Goal: Task Accomplishment & Management: Complete application form

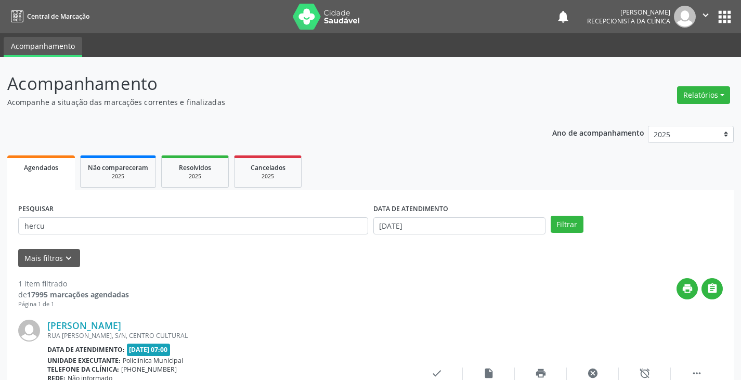
scroll to position [87, 0]
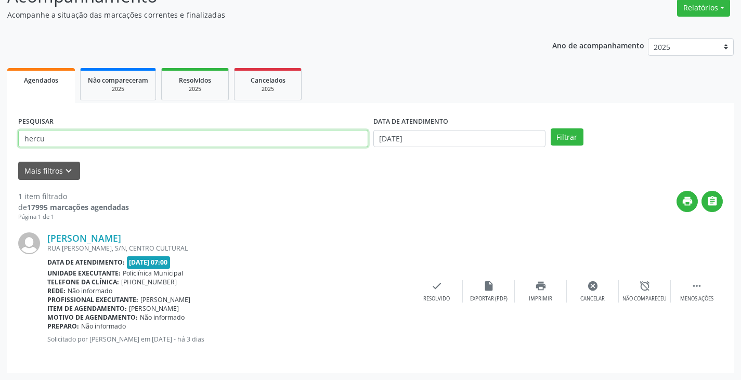
click at [116, 144] on input "hercu" at bounding box center [193, 139] width 350 height 18
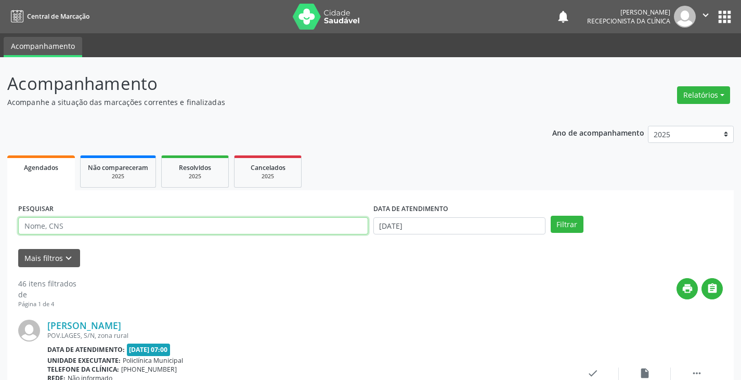
click at [128, 226] on input "text" at bounding box center [193, 226] width 350 height 18
type input "hann"
click at [551, 216] on button "Filtrar" at bounding box center [567, 225] width 33 height 18
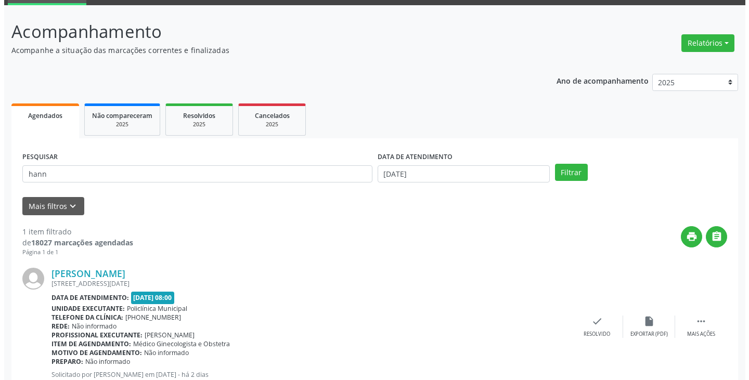
scroll to position [87, 0]
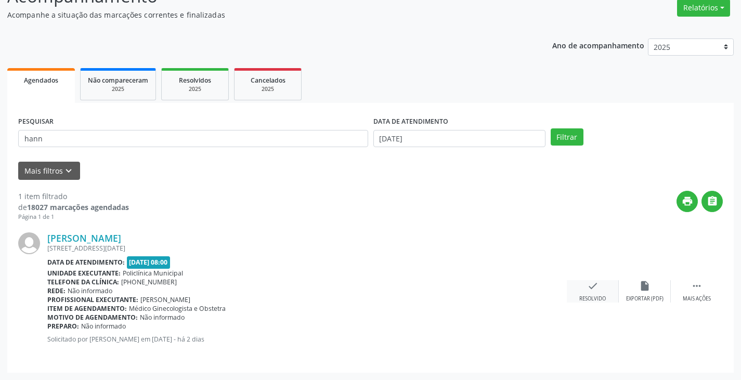
click at [587, 291] on icon "check" at bounding box center [592, 285] width 11 height 11
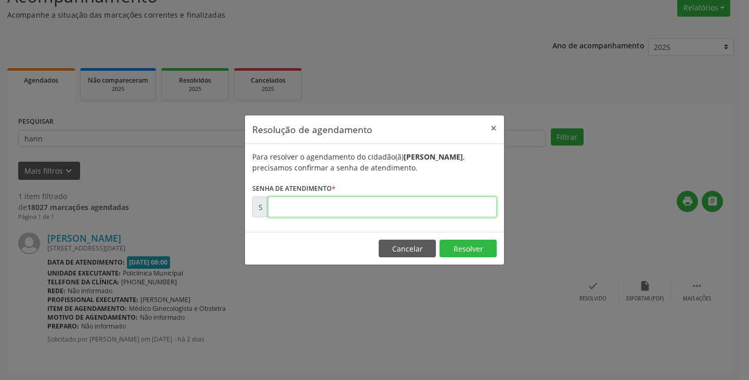
click at [447, 207] on input "text" at bounding box center [382, 207] width 229 height 21
type input "00178603"
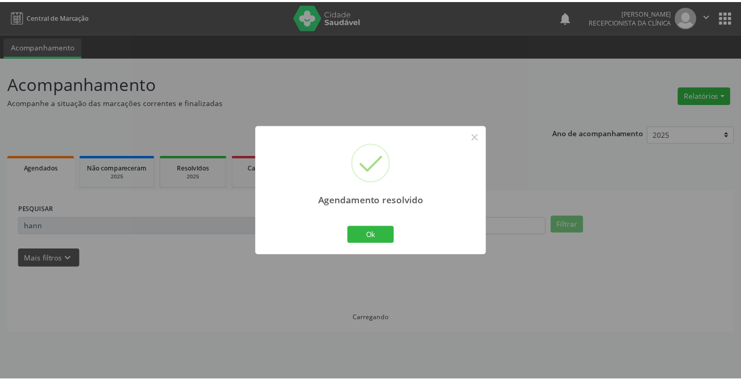
scroll to position [0, 0]
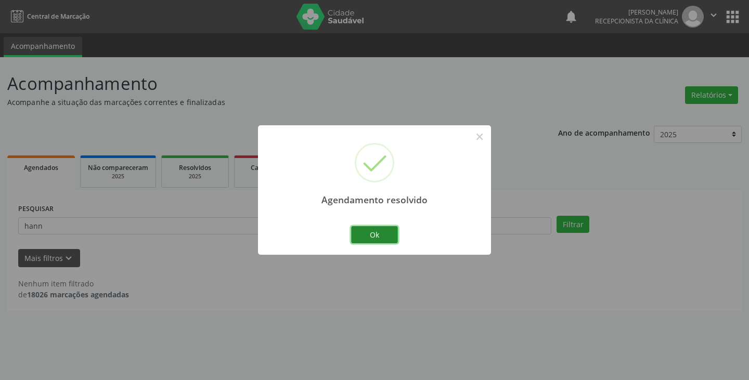
click at [379, 232] on button "Ok" at bounding box center [374, 235] width 47 height 18
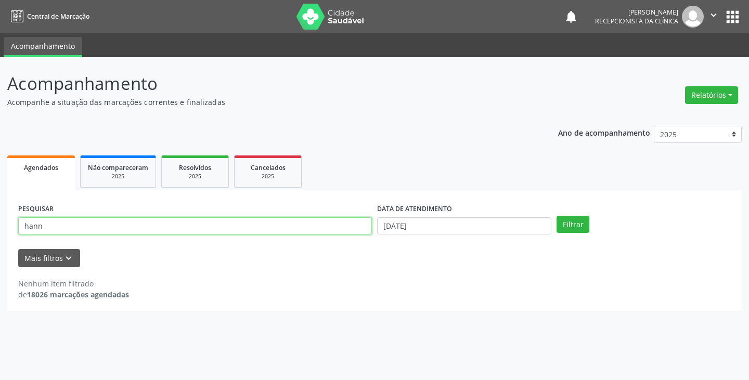
click at [322, 227] on input "hann" at bounding box center [195, 226] width 354 height 18
type input "h"
click at [282, 232] on input "text" at bounding box center [195, 226] width 354 height 18
type input "luzi"
click at [556, 216] on button "Filtrar" at bounding box center [572, 225] width 33 height 18
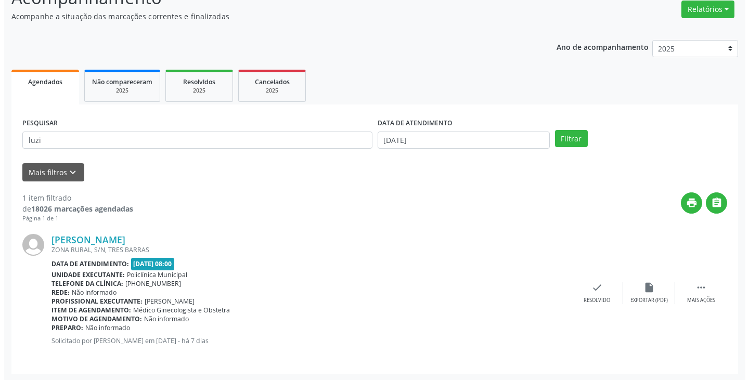
scroll to position [87, 0]
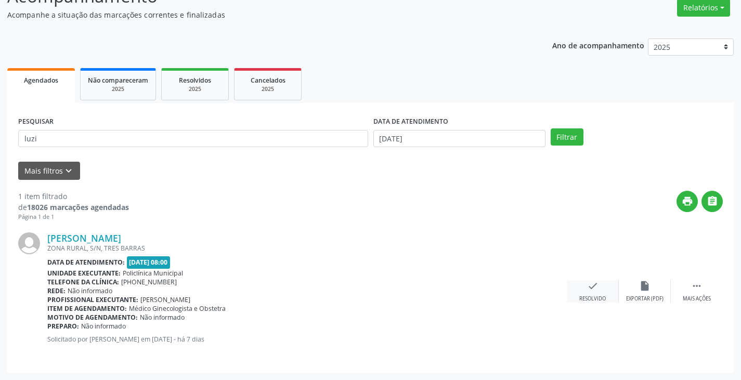
click at [594, 288] on icon "check" at bounding box center [592, 285] width 11 height 11
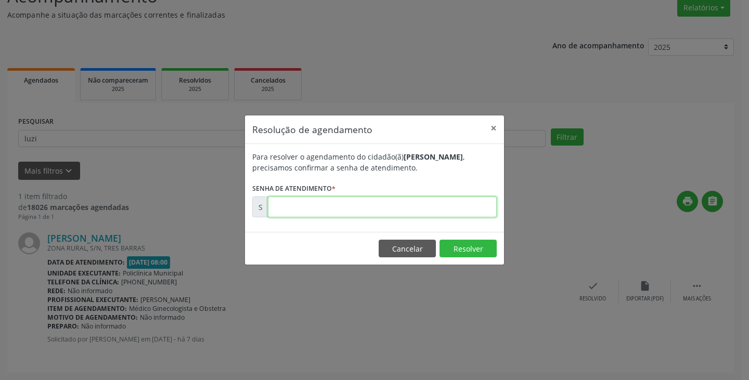
click at [458, 206] on input "text" at bounding box center [382, 207] width 229 height 21
type input "00177691"
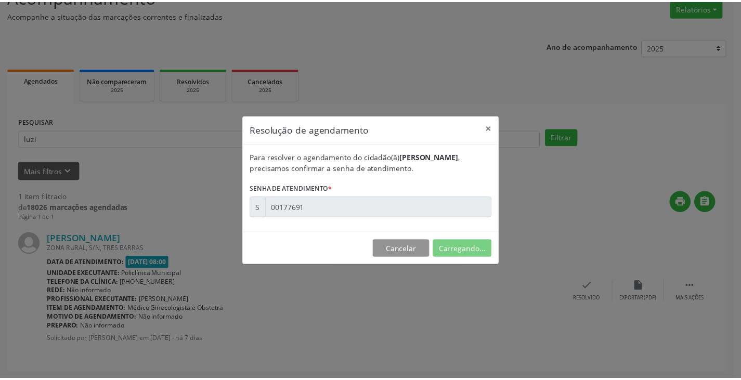
scroll to position [0, 0]
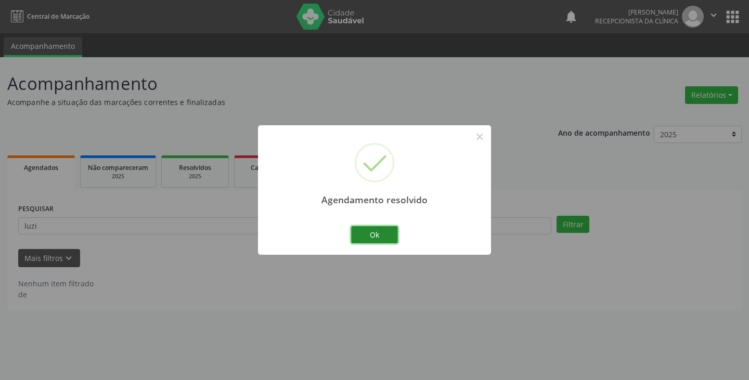
click at [378, 231] on button "Ok" at bounding box center [374, 235] width 47 height 18
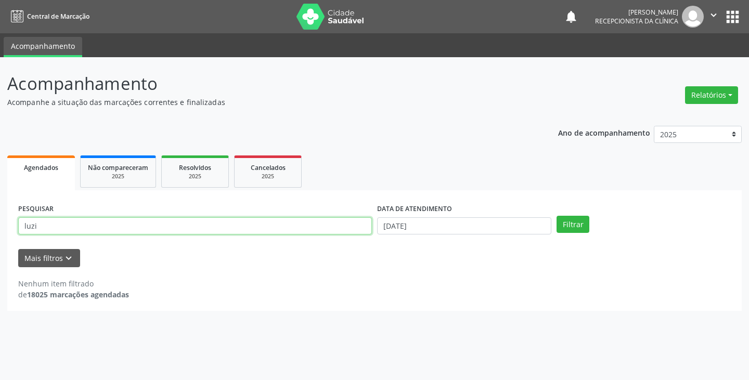
click at [341, 232] on input "luzi" at bounding box center [195, 226] width 354 height 18
type input "l"
type input "daia"
click at [556, 216] on button "Filtrar" at bounding box center [572, 225] width 33 height 18
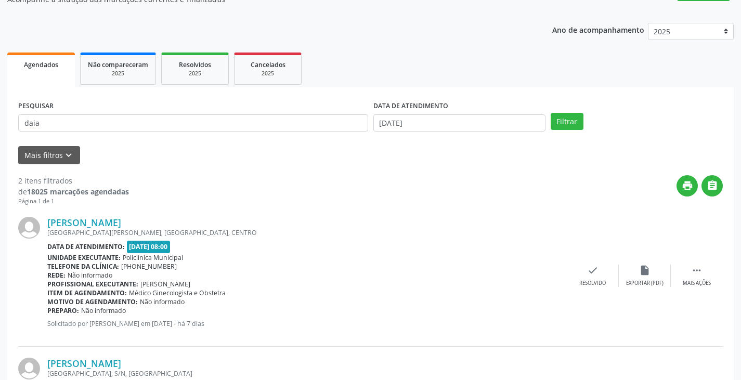
scroll to position [104, 0]
click at [591, 274] on icon "check" at bounding box center [592, 269] width 11 height 11
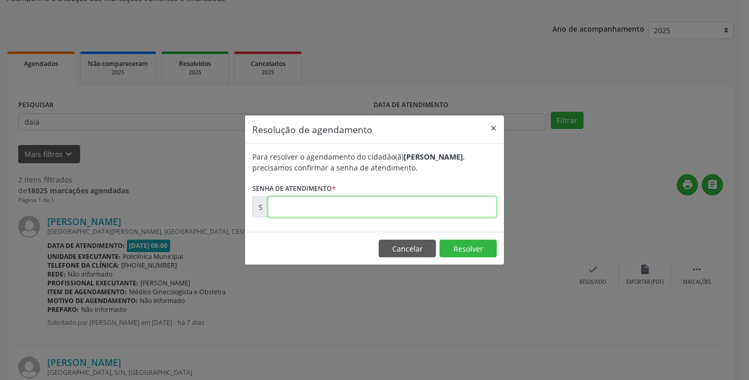
click at [436, 210] on input "text" at bounding box center [382, 207] width 229 height 21
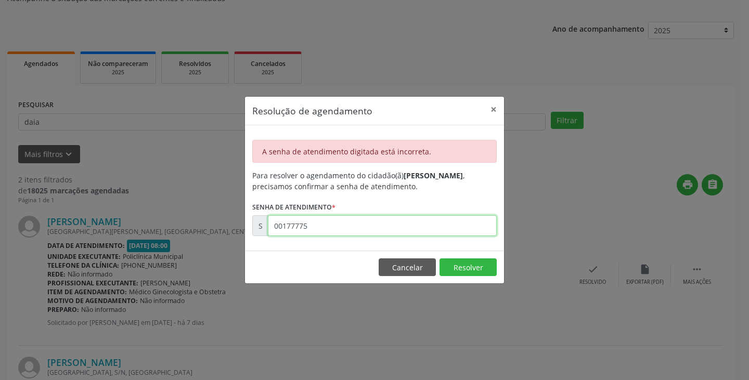
click at [395, 227] on input "00177775" at bounding box center [382, 225] width 229 height 21
type input "0"
click at [395, 227] on input "00177775" at bounding box center [382, 225] width 229 height 21
type input "00017777"
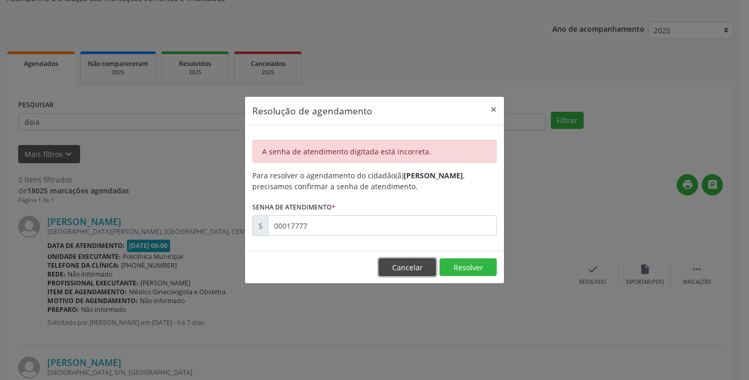
click at [402, 268] on button "Cancelar" at bounding box center [407, 267] width 57 height 18
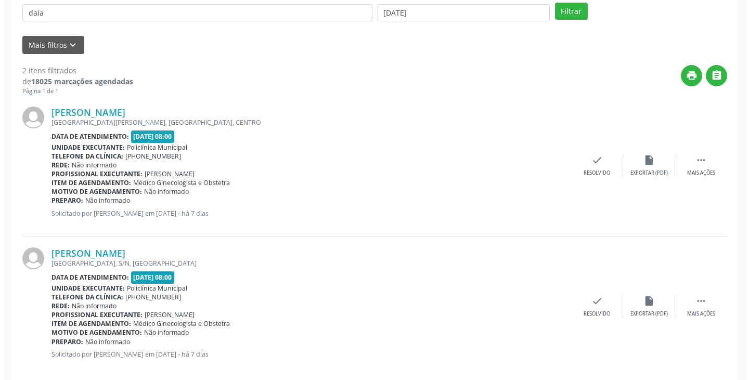
scroll to position [228, 0]
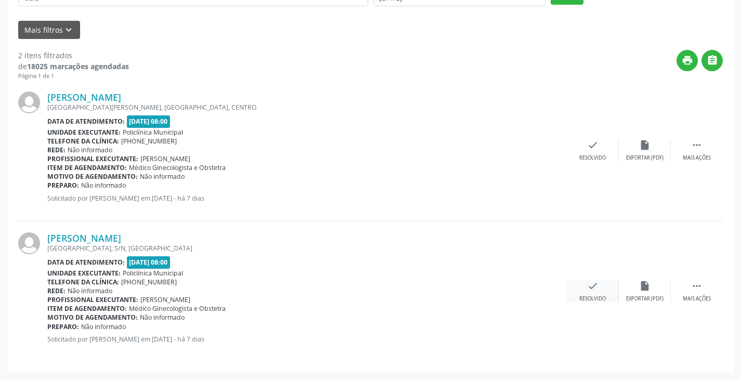
click at [591, 287] on icon "check" at bounding box center [592, 285] width 11 height 11
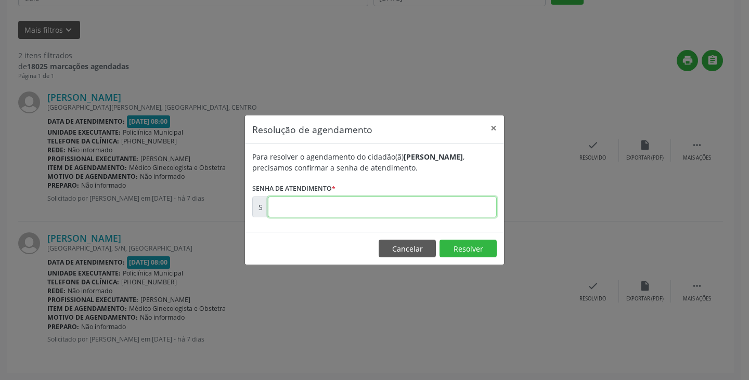
click at [424, 209] on input "text" at bounding box center [382, 207] width 229 height 21
type input "00177775"
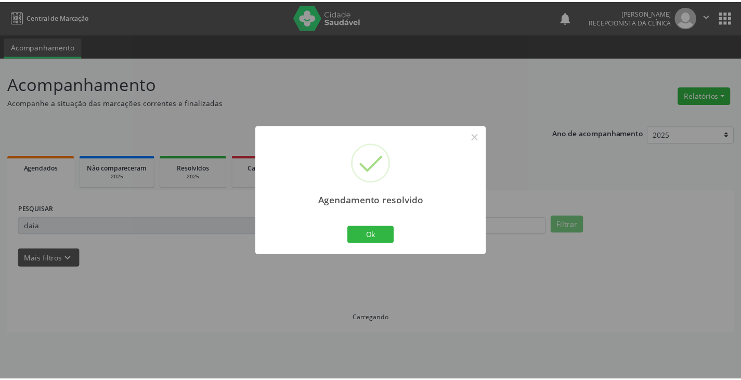
scroll to position [0, 0]
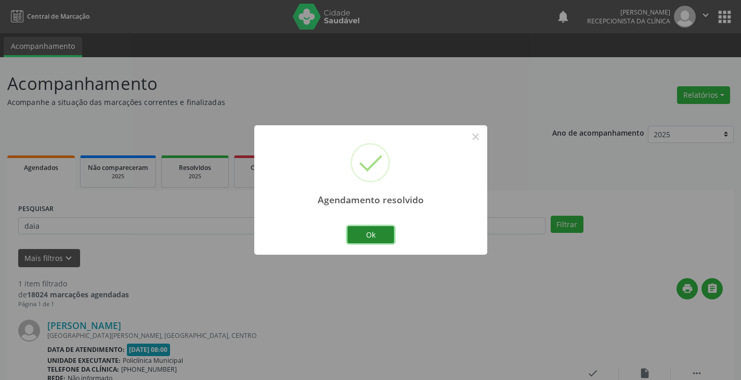
click at [365, 241] on button "Ok" at bounding box center [370, 235] width 47 height 18
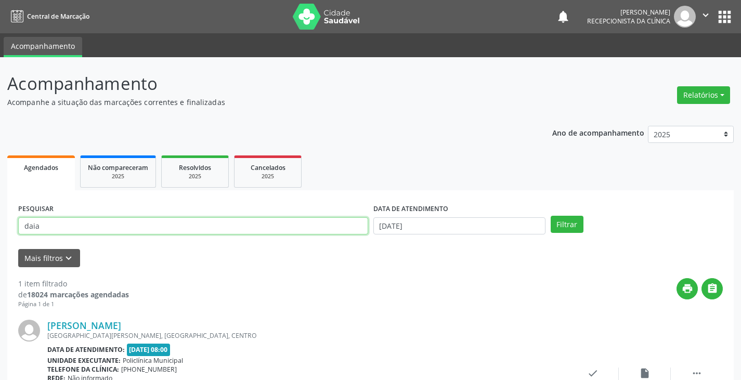
click at [330, 228] on input "daia" at bounding box center [193, 226] width 350 height 18
type input "d"
type input "din"
click at [551, 216] on button "Filtrar" at bounding box center [567, 225] width 33 height 18
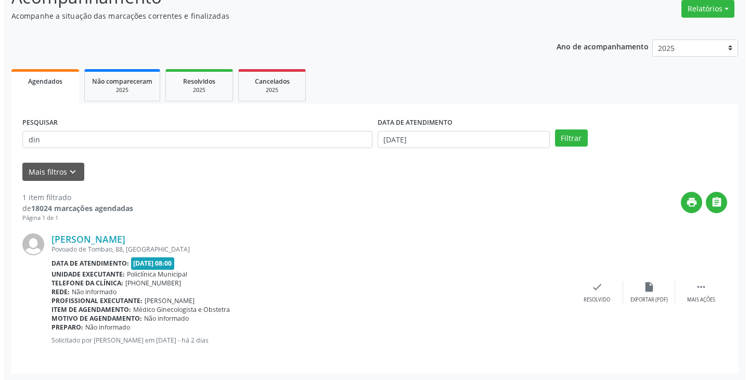
scroll to position [87, 0]
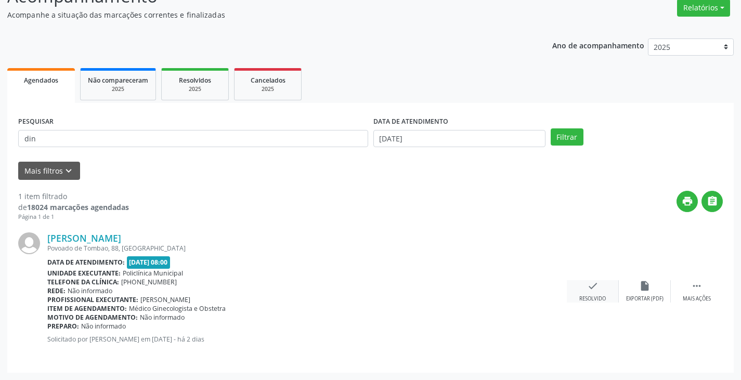
click at [597, 291] on icon "check" at bounding box center [592, 285] width 11 height 11
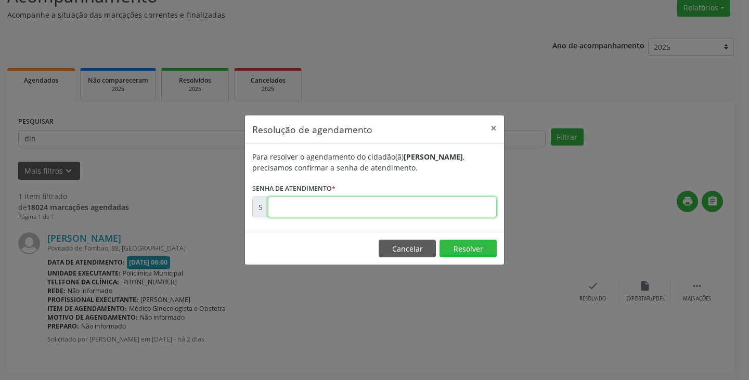
click at [451, 202] on input "text" at bounding box center [382, 207] width 229 height 21
type input "00178386"
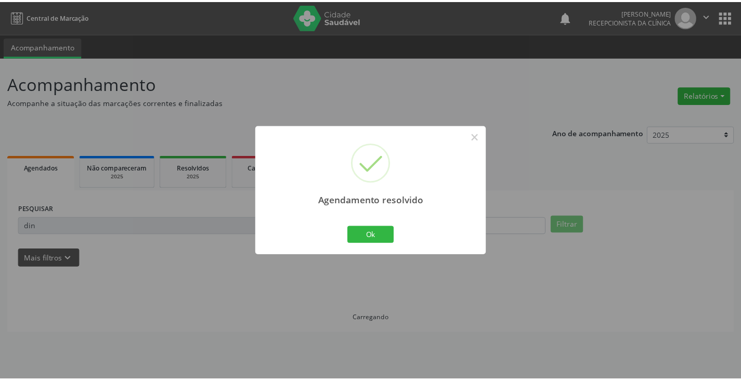
scroll to position [0, 0]
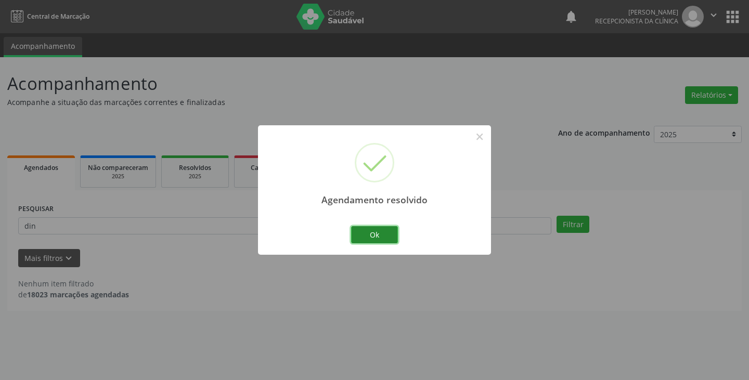
click at [369, 238] on button "Ok" at bounding box center [374, 235] width 47 height 18
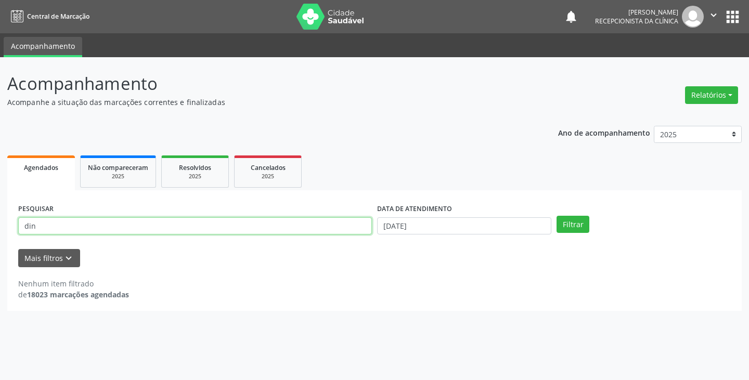
click at [326, 231] on input "din" at bounding box center [195, 226] width 354 height 18
type input "d"
type input "jessi"
click at [556, 216] on button "Filtrar" at bounding box center [572, 225] width 33 height 18
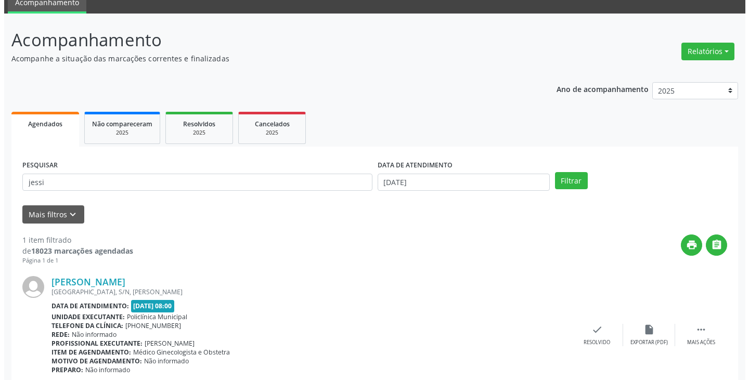
scroll to position [87, 0]
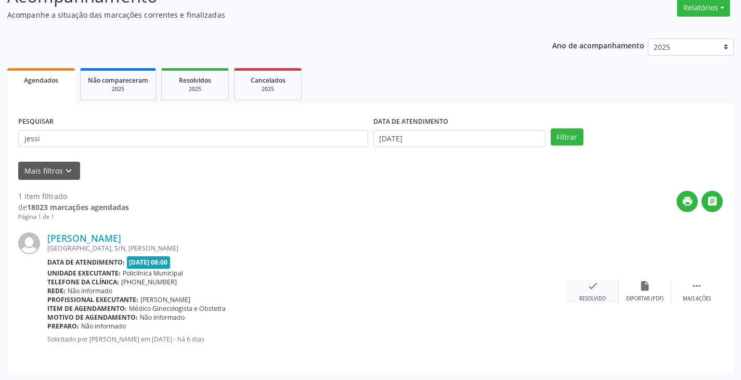
click at [588, 287] on icon "check" at bounding box center [592, 285] width 11 height 11
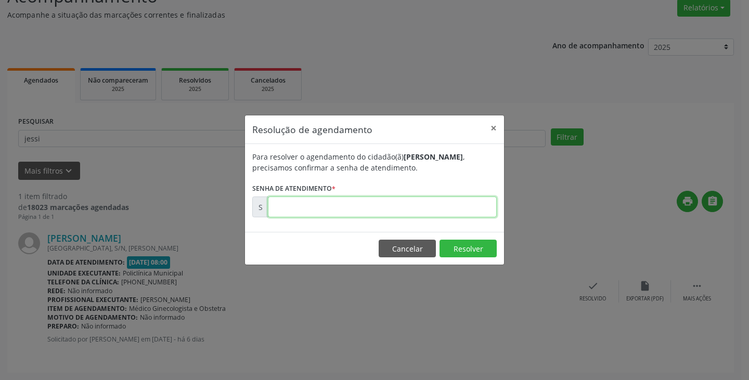
click at [435, 202] on input "text" at bounding box center [382, 207] width 229 height 21
type input "00178111"
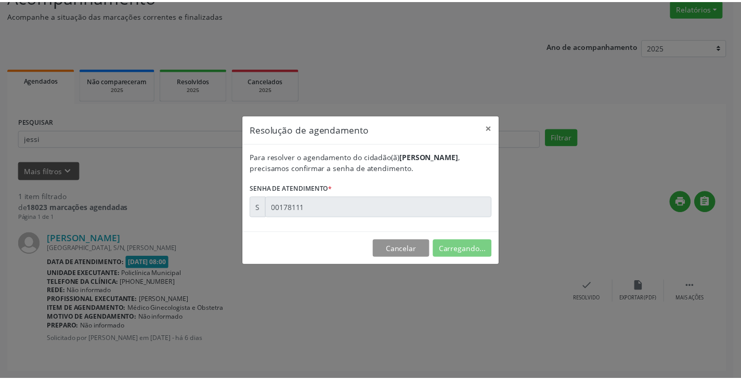
scroll to position [0, 0]
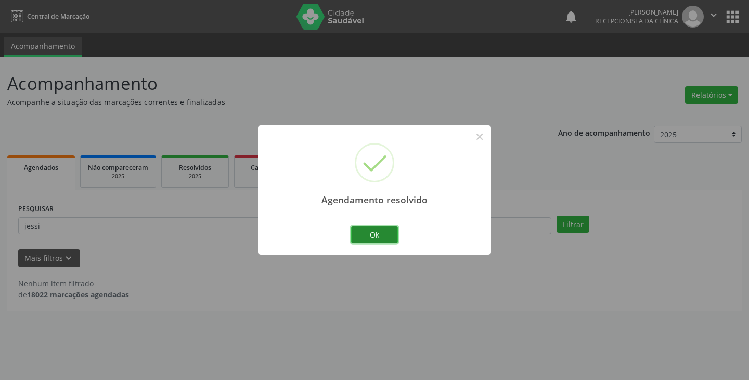
click at [376, 234] on button "Ok" at bounding box center [374, 235] width 47 height 18
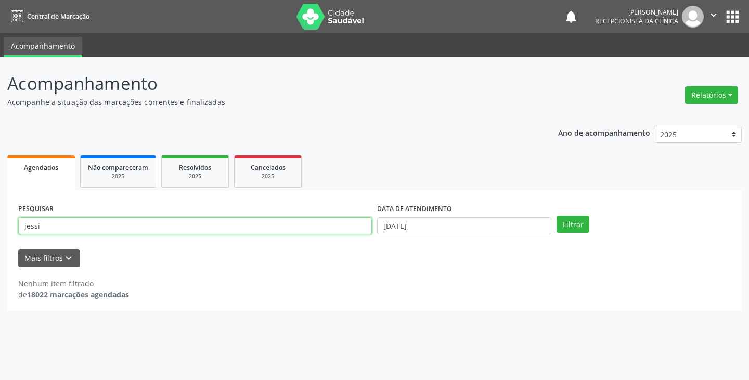
click at [327, 231] on input "jessi" at bounding box center [195, 226] width 354 height 18
type input "j"
type input "jose"
click at [556, 216] on button "Filtrar" at bounding box center [572, 225] width 33 height 18
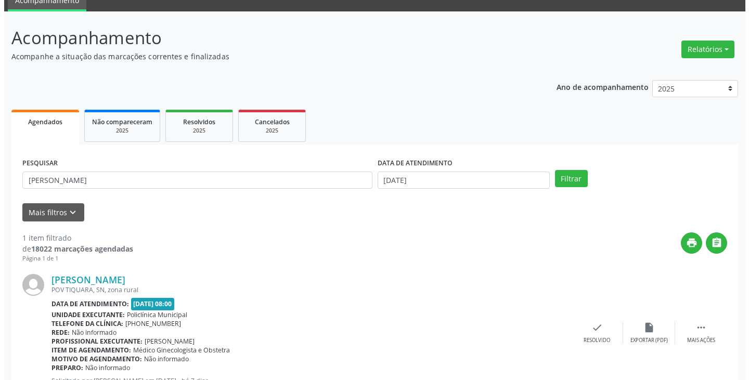
scroll to position [87, 0]
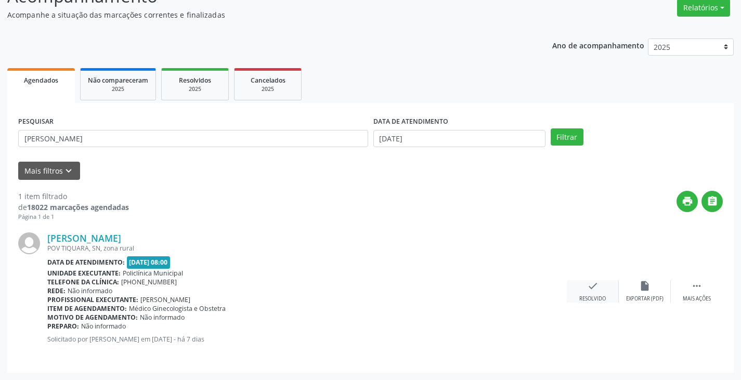
click at [597, 290] on div "check Resolvido" at bounding box center [593, 291] width 52 height 22
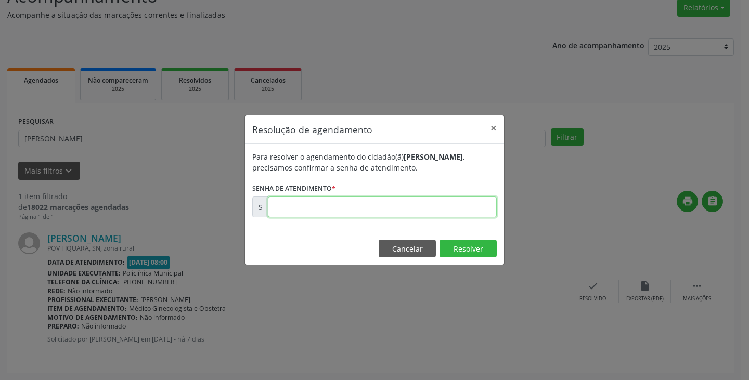
click at [425, 211] on input "text" at bounding box center [382, 207] width 229 height 21
type input "00177644"
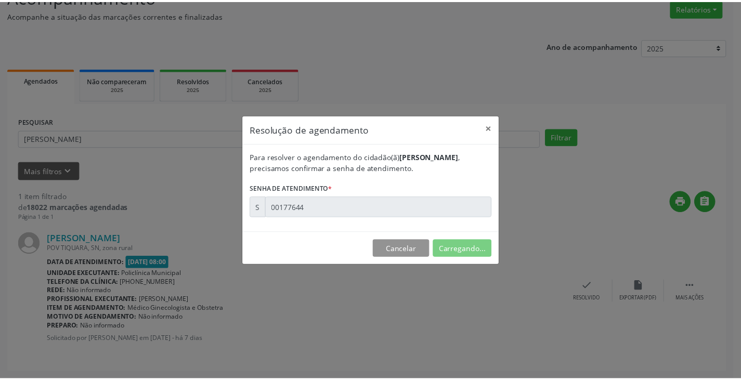
scroll to position [0, 0]
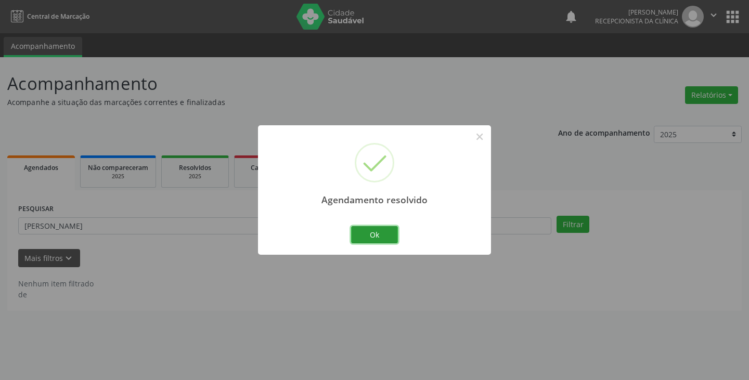
drag, startPoint x: 362, startPoint y: 226, endPoint x: 353, endPoint y: 230, distance: 10.5
click at [361, 226] on button "Ok" at bounding box center [374, 235] width 47 height 18
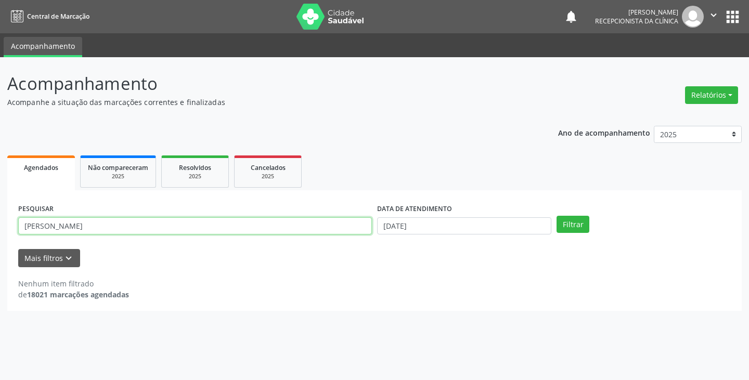
click at [342, 228] on input "jose" at bounding box center [195, 226] width 354 height 18
type input "j"
type input "ket"
click at [556, 216] on button "Filtrar" at bounding box center [572, 225] width 33 height 18
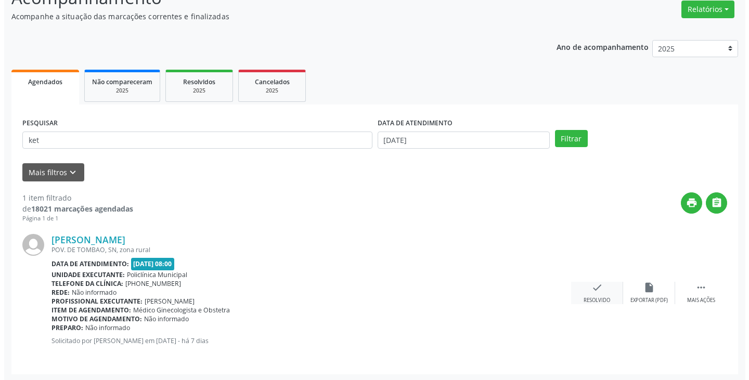
scroll to position [87, 0]
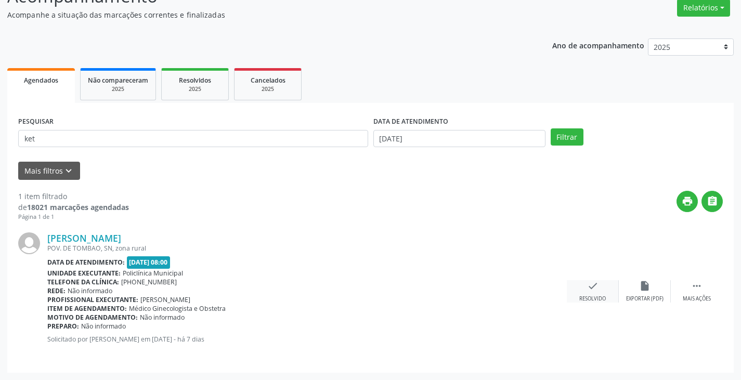
click at [601, 296] on div "Resolvido" at bounding box center [592, 298] width 27 height 7
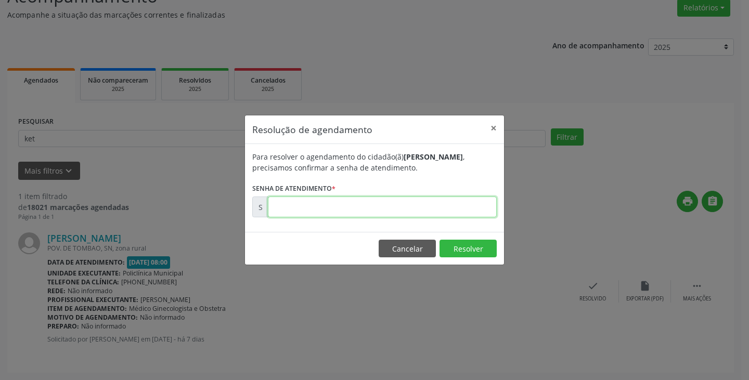
click at [426, 210] on input "text" at bounding box center [382, 207] width 229 height 21
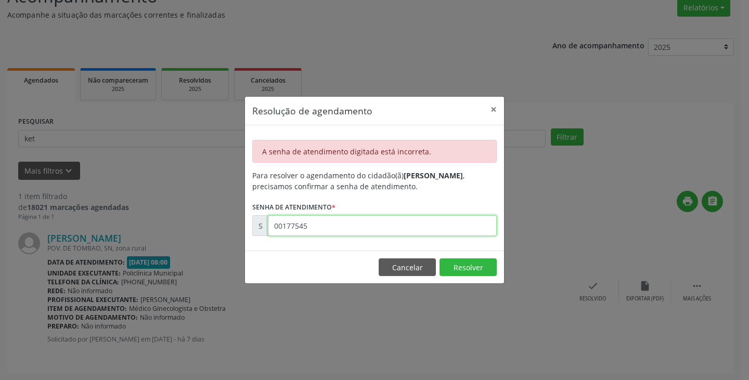
click at [401, 230] on input "00177545" at bounding box center [382, 225] width 229 height 21
type input "00177845"
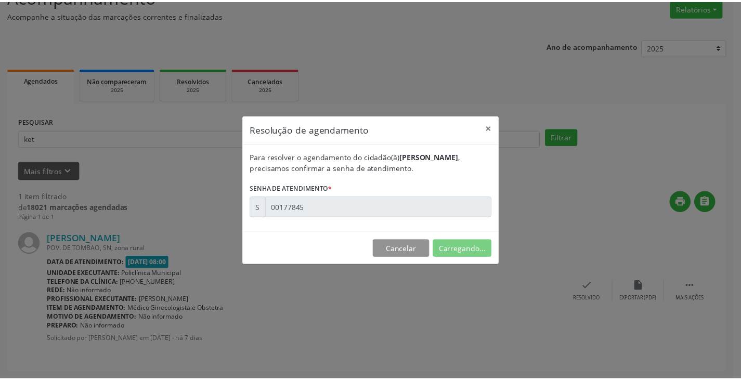
scroll to position [0, 0]
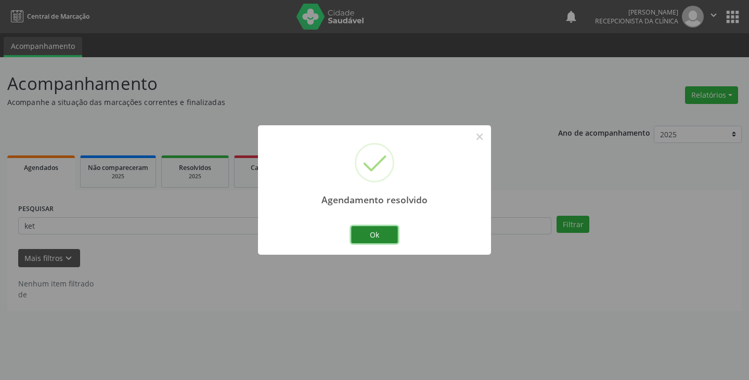
click at [374, 239] on button "Ok" at bounding box center [374, 235] width 47 height 18
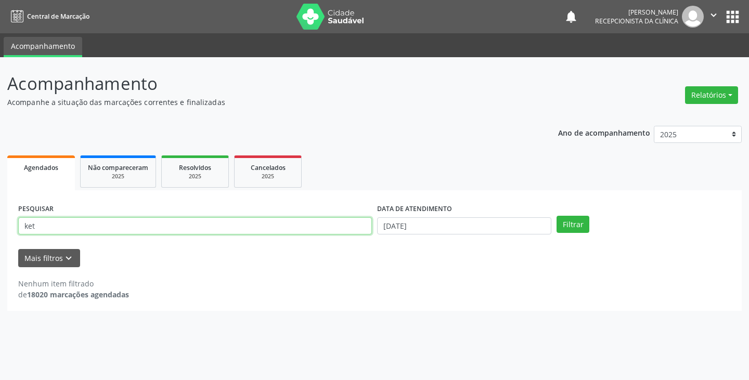
click at [291, 233] on input "ket" at bounding box center [195, 226] width 354 height 18
type input "k"
type input "daia"
click at [556, 216] on button "Filtrar" at bounding box center [572, 225] width 33 height 18
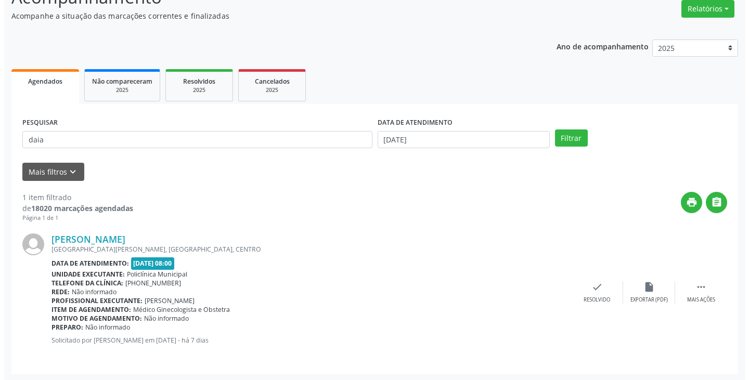
scroll to position [87, 0]
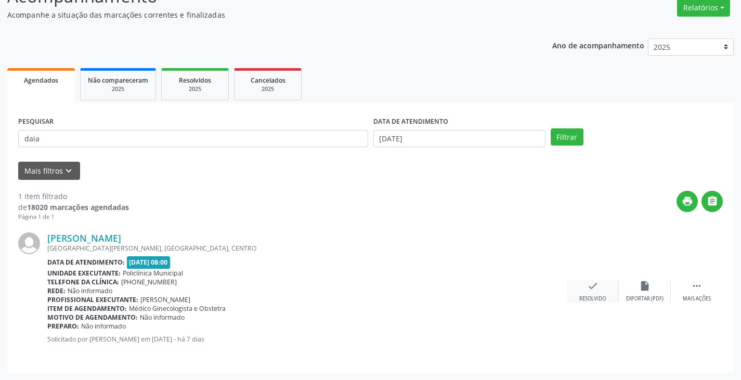
click at [591, 289] on icon "check" at bounding box center [592, 285] width 11 height 11
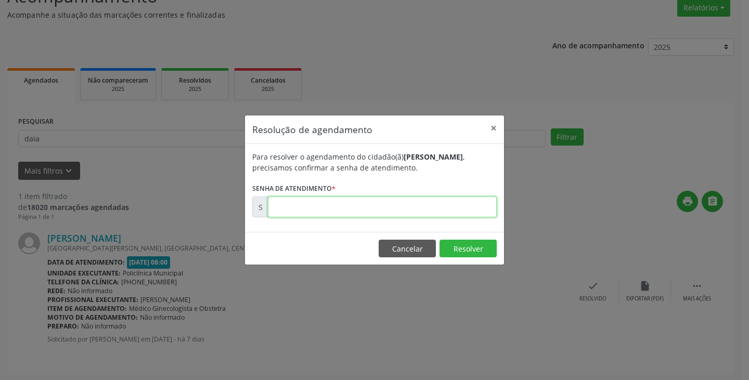
click at [451, 206] on input "text" at bounding box center [382, 207] width 229 height 21
type input "00177534"
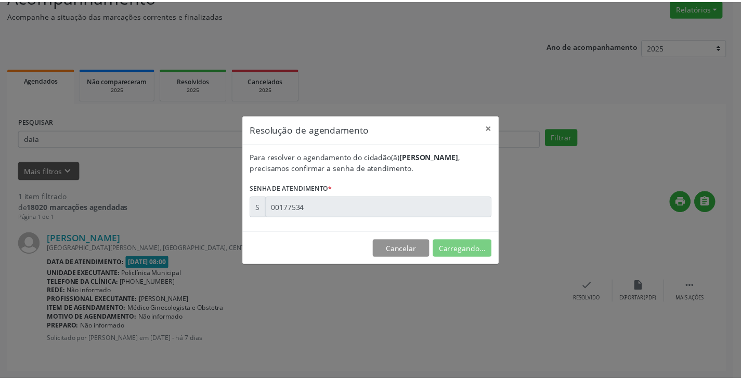
scroll to position [0, 0]
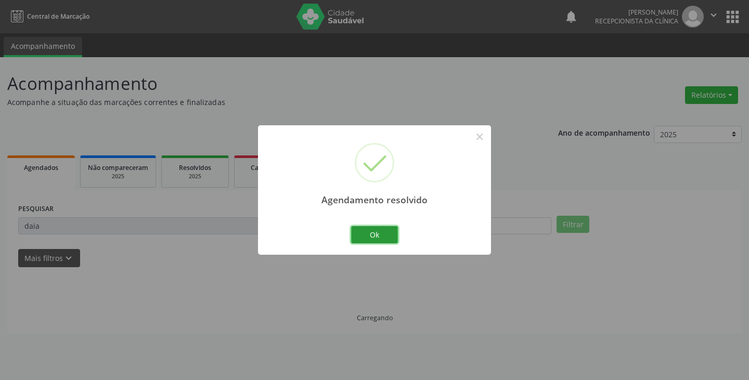
drag, startPoint x: 380, startPoint y: 233, endPoint x: 367, endPoint y: 236, distance: 13.7
click at [378, 233] on button "Ok" at bounding box center [374, 235] width 47 height 18
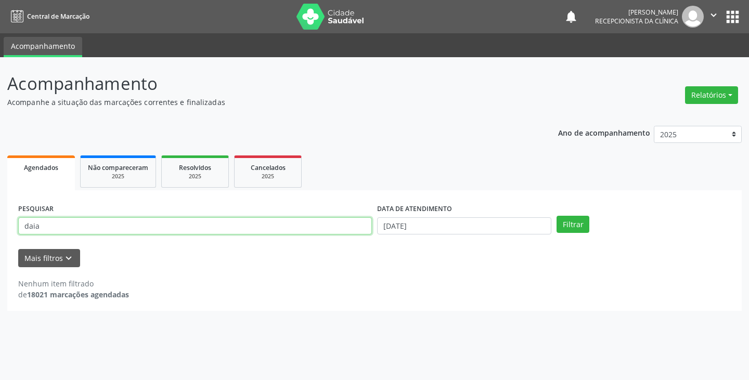
click at [343, 232] on input "daia" at bounding box center [195, 226] width 354 height 18
type input "d"
type input "ana c"
click at [556, 216] on button "Filtrar" at bounding box center [572, 225] width 33 height 18
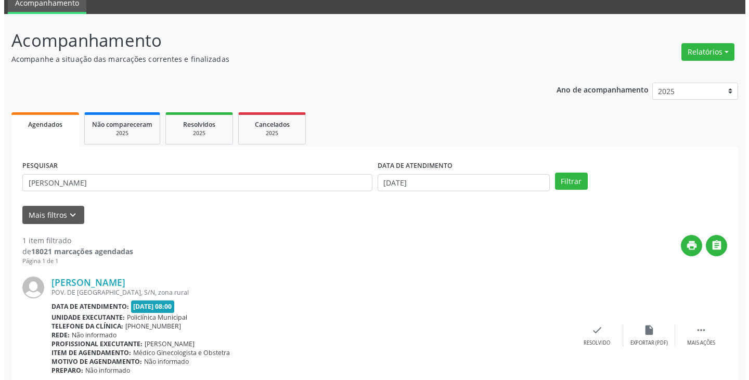
scroll to position [87, 0]
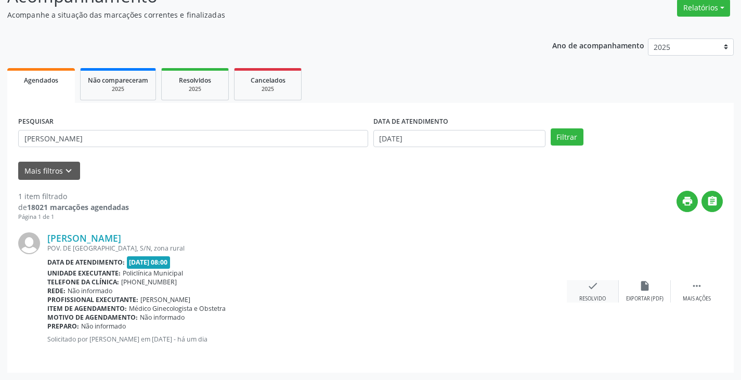
click at [579, 288] on div "check Resolvido" at bounding box center [593, 291] width 52 height 22
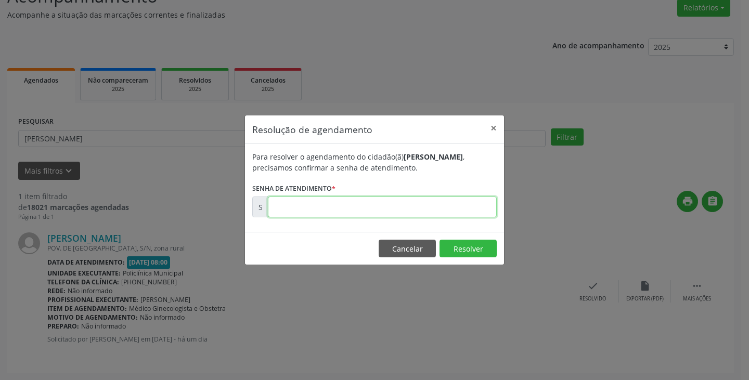
click at [459, 211] on input "text" at bounding box center [382, 207] width 229 height 21
type input "00178748"
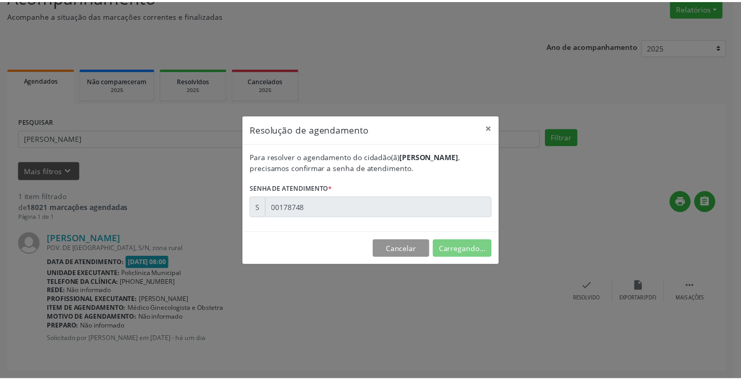
scroll to position [0, 0]
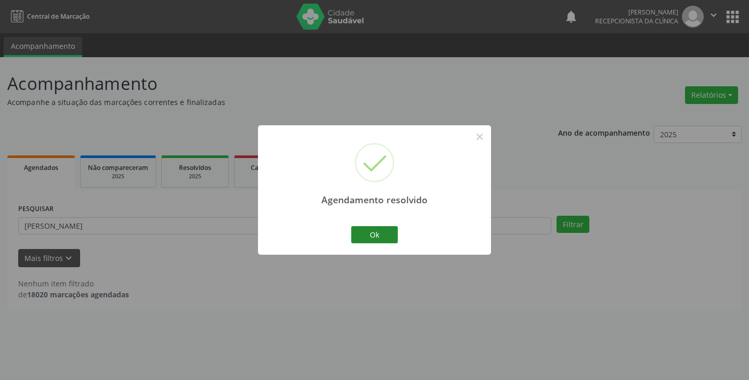
drag, startPoint x: 344, startPoint y: 243, endPoint x: 367, endPoint y: 236, distance: 23.9
click at [350, 241] on div "Agendamento resolvido × Ok Cancel" at bounding box center [374, 189] width 233 height 129
click at [369, 235] on button "Ok" at bounding box center [374, 235] width 47 height 18
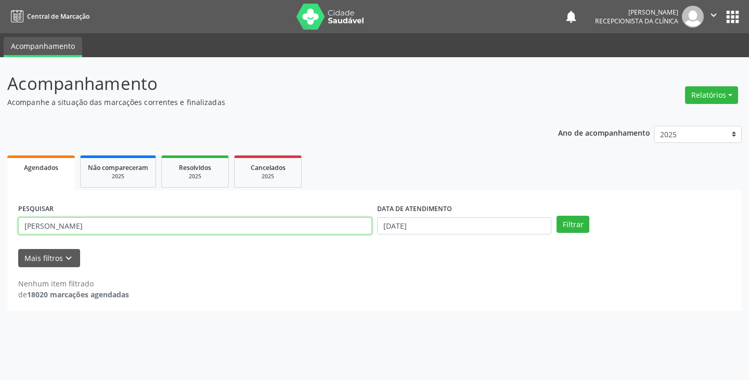
click at [349, 229] on input "ana c" at bounding box center [195, 226] width 354 height 18
type input "a"
type input "anal"
click at [556, 216] on button "Filtrar" at bounding box center [572, 225] width 33 height 18
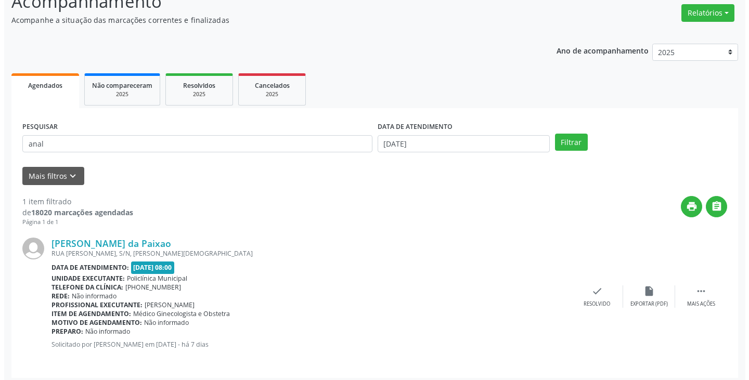
scroll to position [87, 0]
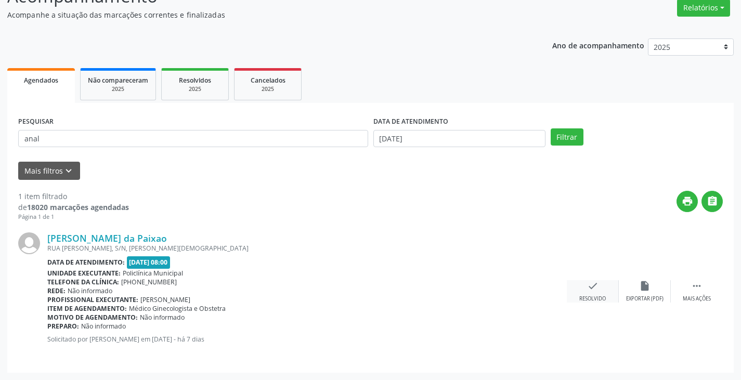
click at [586, 285] on div "check Resolvido" at bounding box center [593, 291] width 52 height 22
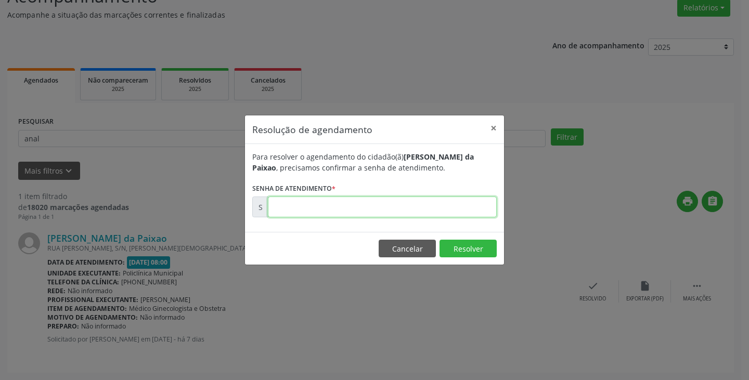
click at [421, 209] on input "text" at bounding box center [382, 207] width 229 height 21
type input "00177586"
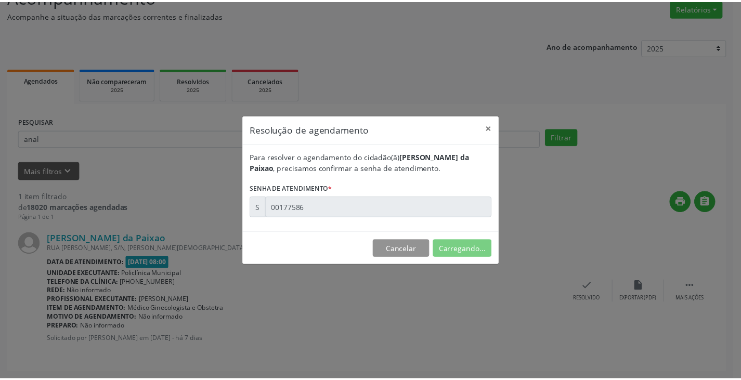
scroll to position [0, 0]
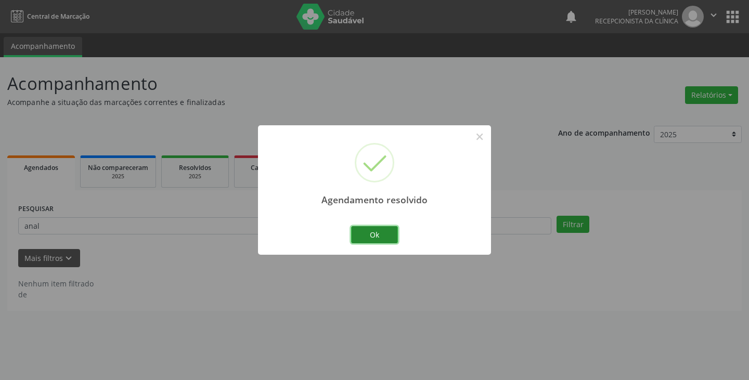
click at [378, 233] on button "Ok" at bounding box center [374, 235] width 47 height 18
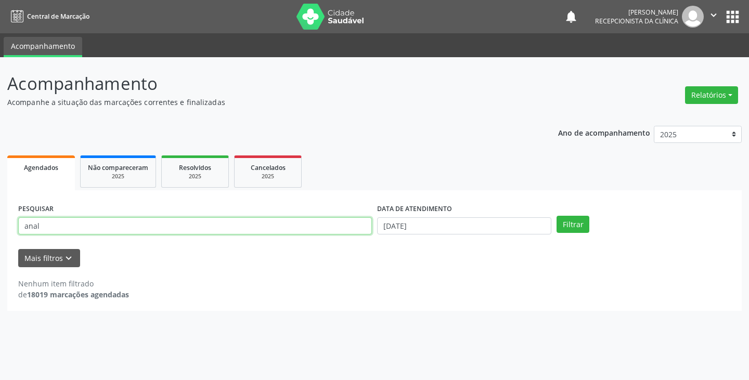
click at [352, 228] on input "anal" at bounding box center [195, 226] width 354 height 18
type input "a"
type input "eli"
click at [556, 216] on button "Filtrar" at bounding box center [572, 225] width 33 height 18
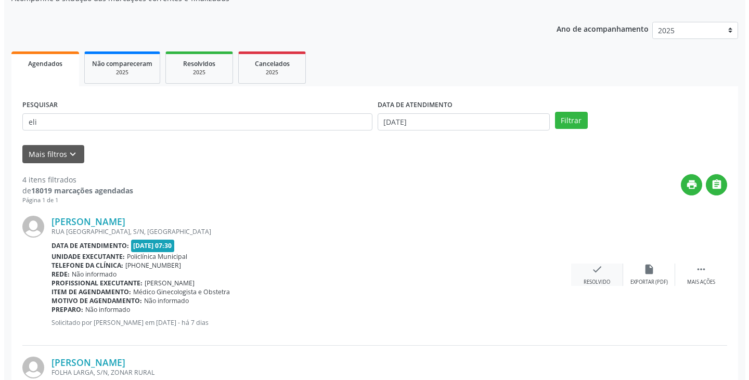
scroll to position [208, 0]
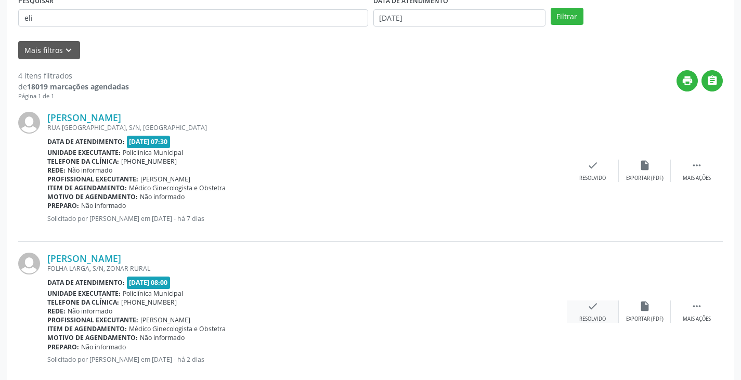
click at [581, 313] on div "check Resolvido" at bounding box center [593, 312] width 52 height 22
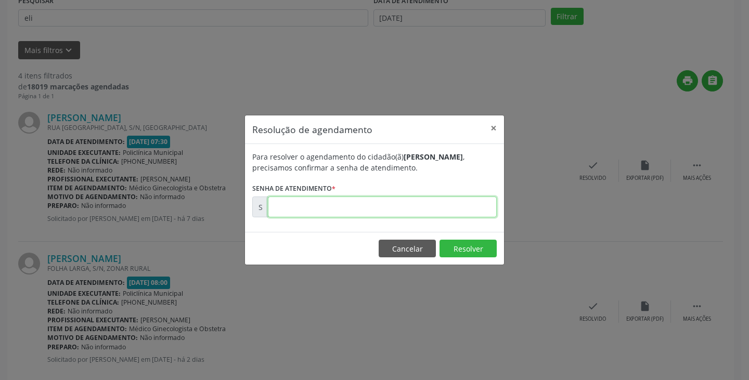
click at [466, 210] on input "text" at bounding box center [382, 207] width 229 height 21
type input "00178570"
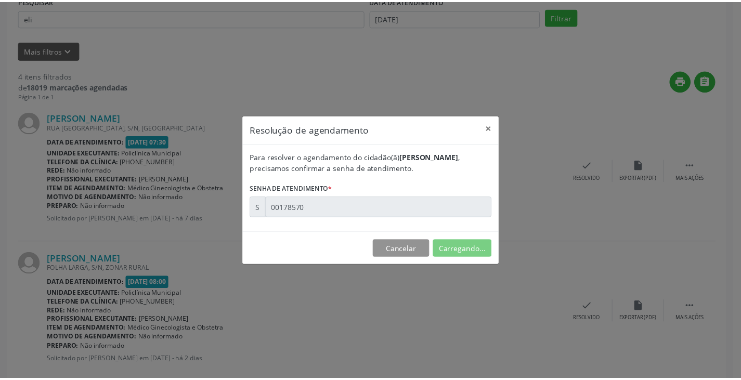
scroll to position [0, 0]
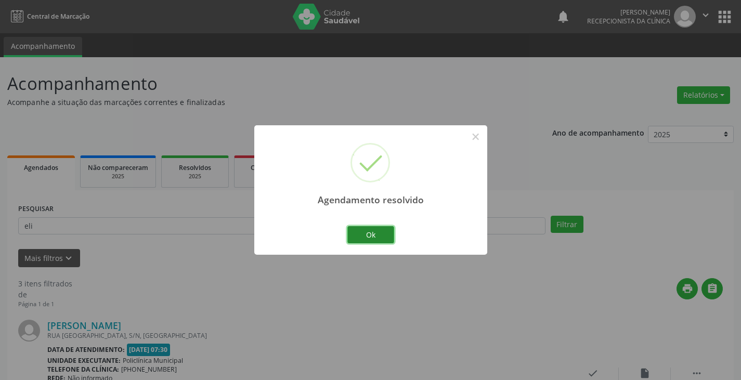
click at [373, 233] on button "Ok" at bounding box center [370, 235] width 47 height 18
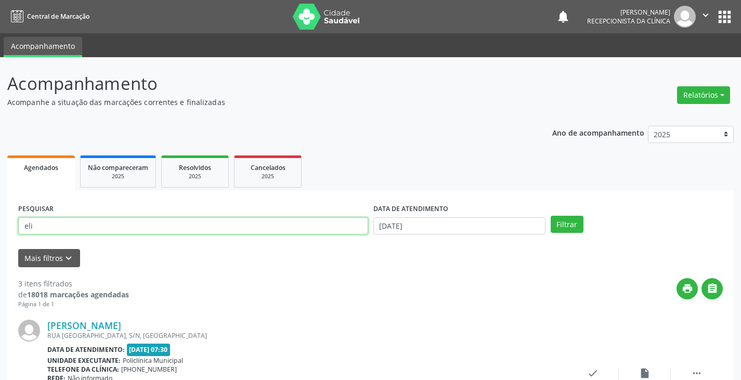
click at [341, 229] on input "eli" at bounding box center [193, 226] width 350 height 18
type input "e"
type input "ana v"
click at [551, 216] on button "Filtrar" at bounding box center [567, 225] width 33 height 18
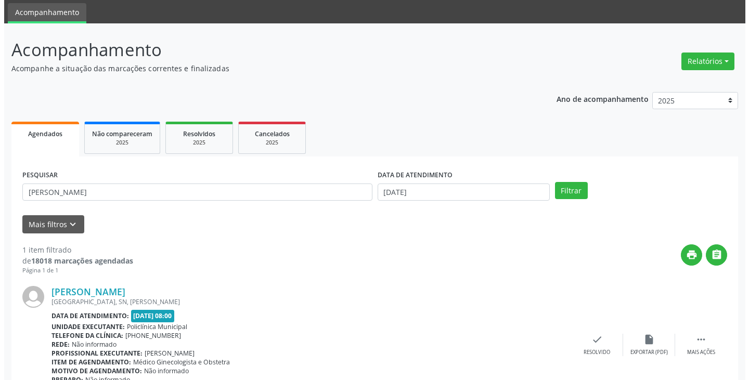
scroll to position [87, 0]
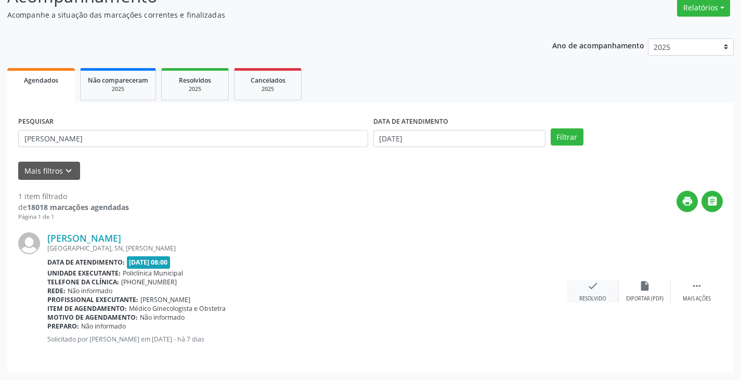
drag, startPoint x: 590, startPoint y: 289, endPoint x: 588, endPoint y: 283, distance: 6.4
click at [588, 283] on icon "check" at bounding box center [592, 285] width 11 height 11
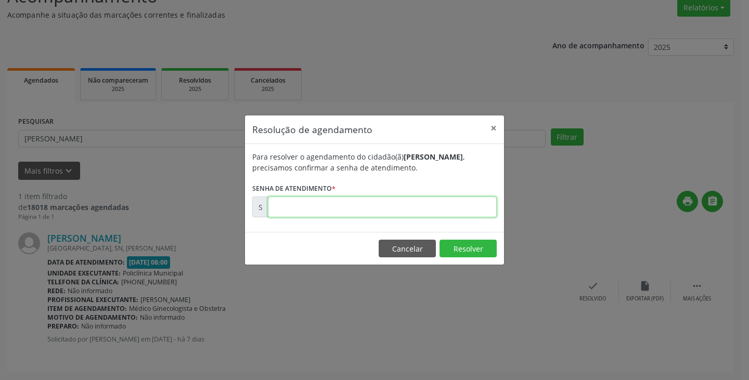
click at [477, 210] on input "text" at bounding box center [382, 207] width 229 height 21
type input "00177613"
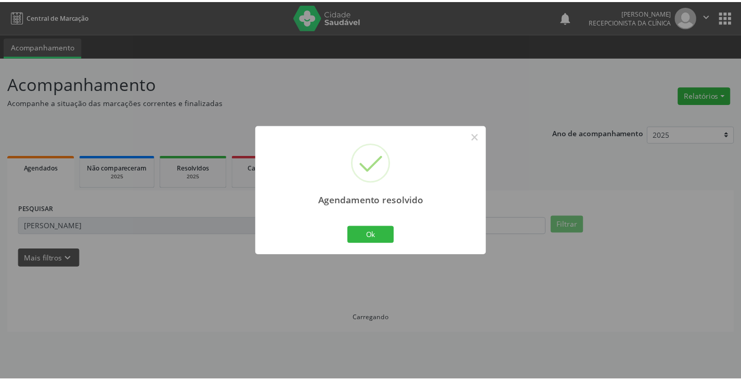
scroll to position [0, 0]
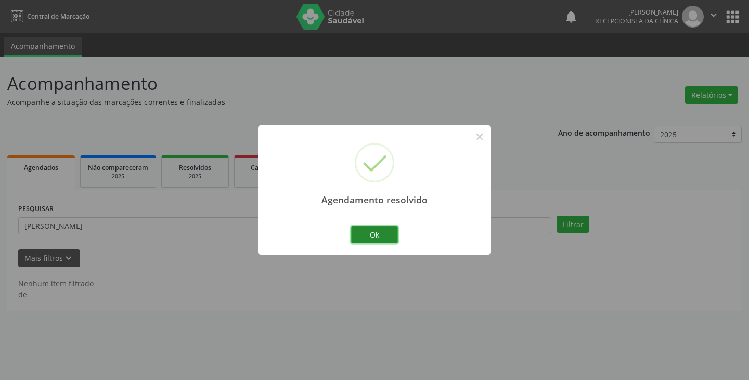
click at [371, 235] on button "Ok" at bounding box center [374, 235] width 47 height 18
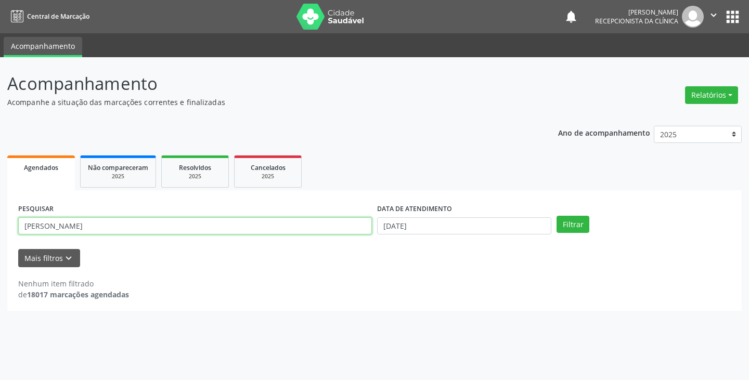
click at [343, 228] on input "ana v" at bounding box center [195, 226] width 354 height 18
click at [556, 216] on button "Filtrar" at bounding box center [572, 225] width 33 height 18
click at [354, 222] on input "avald" at bounding box center [195, 226] width 354 height 18
type input "a"
type input "vald"
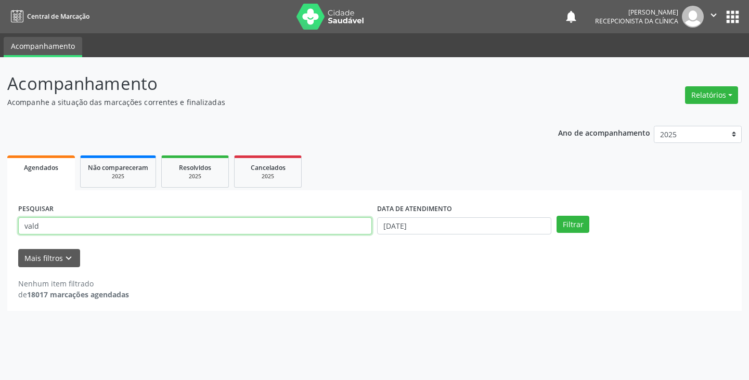
click at [556, 216] on button "Filtrar" at bounding box center [572, 225] width 33 height 18
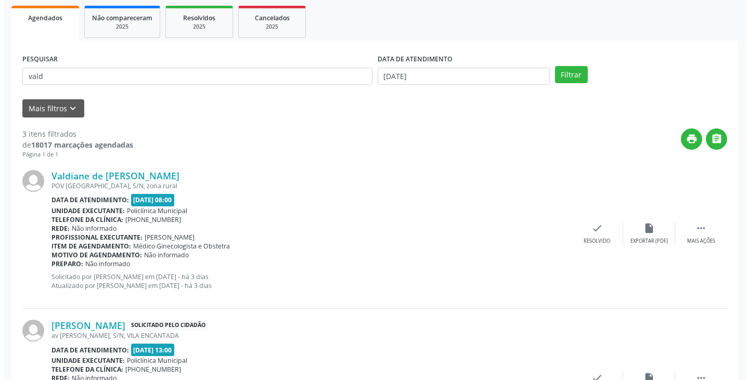
scroll to position [156, 0]
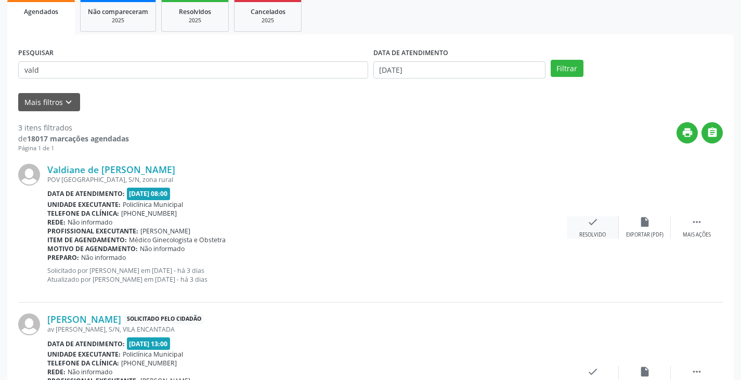
click at [582, 228] on div "check Resolvido" at bounding box center [593, 227] width 52 height 22
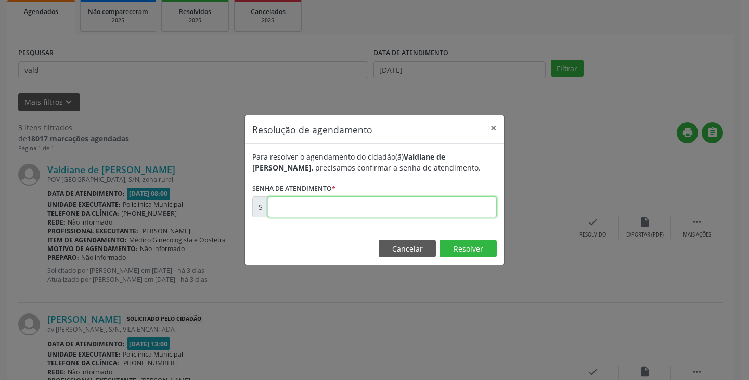
click at [456, 210] on input "text" at bounding box center [382, 207] width 229 height 21
type input "00178181"
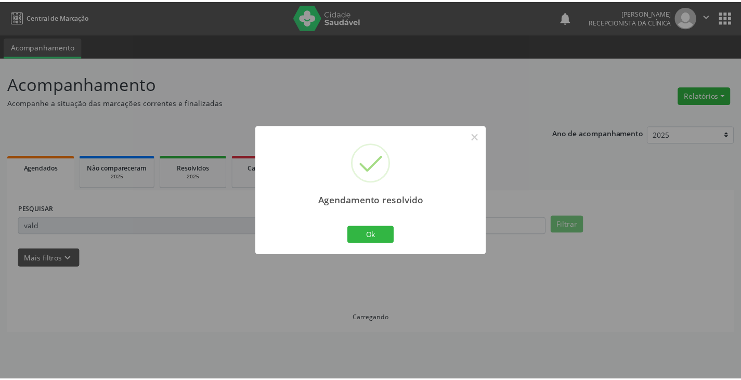
scroll to position [0, 0]
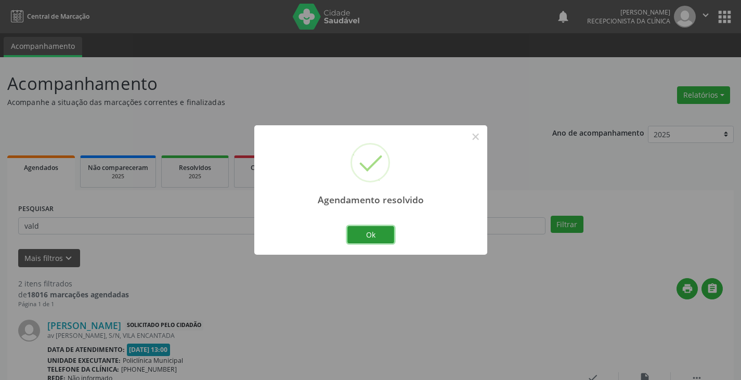
drag, startPoint x: 369, startPoint y: 240, endPoint x: 351, endPoint y: 237, distance: 18.0
click at [367, 240] on button "Ok" at bounding box center [370, 235] width 47 height 18
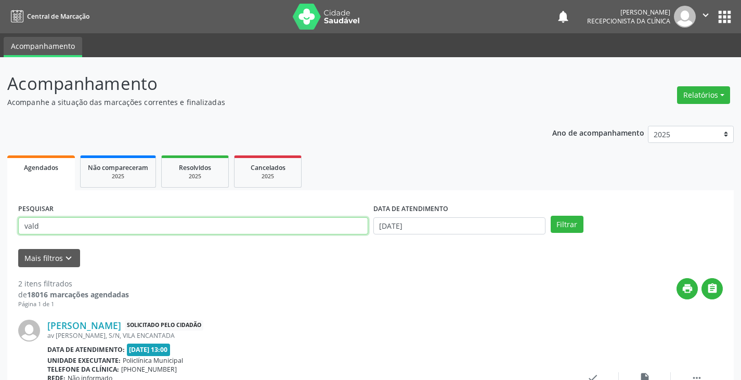
click at [330, 230] on input "vald" at bounding box center [193, 226] width 350 height 18
type input "v"
type input "clau"
click at [551, 216] on button "Filtrar" at bounding box center [567, 225] width 33 height 18
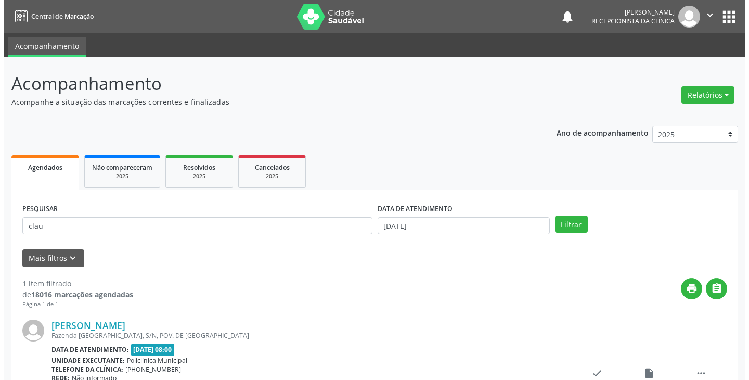
scroll to position [87, 0]
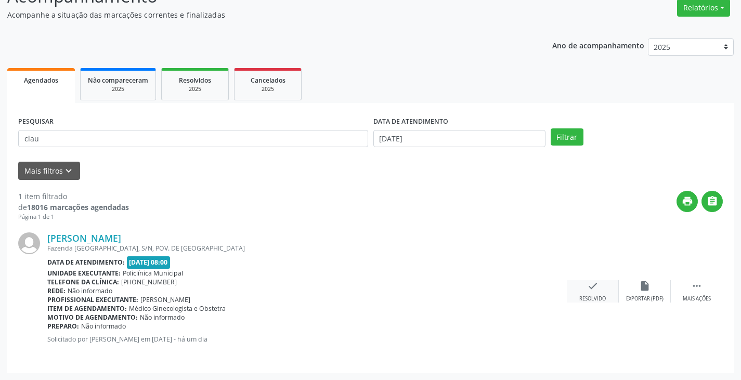
click at [601, 290] on div "check Resolvido" at bounding box center [593, 291] width 52 height 22
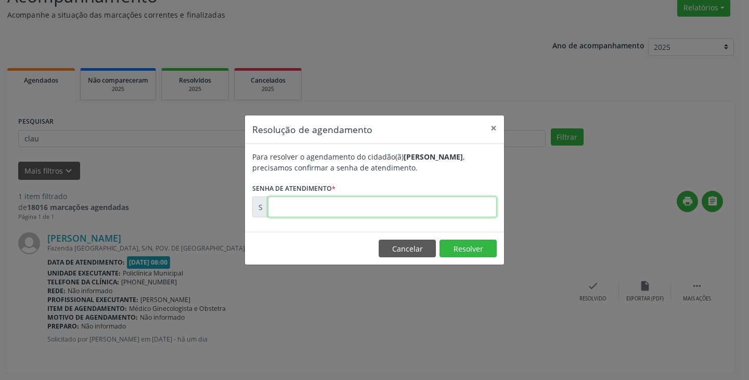
click at [460, 201] on input "text" at bounding box center [382, 207] width 229 height 21
type input "00178725"
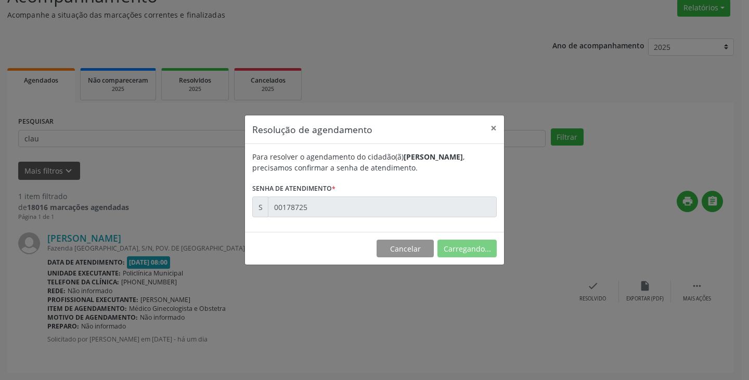
scroll to position [0, 0]
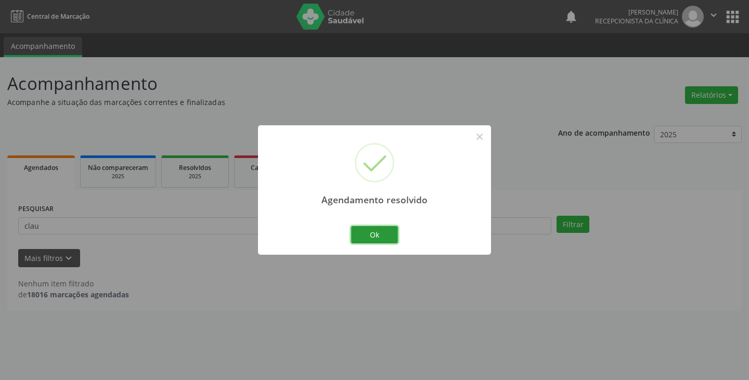
click at [374, 240] on button "Ok" at bounding box center [374, 235] width 47 height 18
